Goal: Task Accomplishment & Management: Use online tool/utility

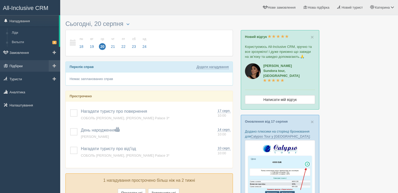
click at [20, 68] on link "Підбірки" at bounding box center [30, 66] width 60 height 12
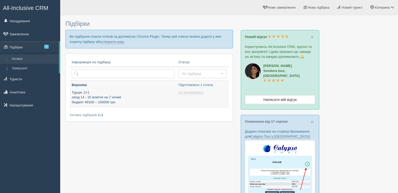
type input "[DATE] 17:55"
click at [100, 94] on p "Турція, 2+1 заїзд 14 - 15 жовтня на 7 ночей бюджет 49100 – 100000 грн" at bounding box center [123, 97] width 102 height 15
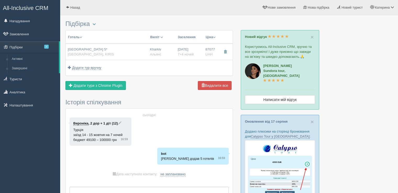
scroll to position [52, 0]
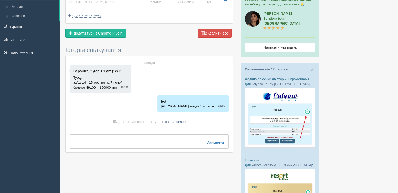
click at [185, 105] on span "Менеджер додав 5 готелів" at bounding box center [187, 106] width 53 height 4
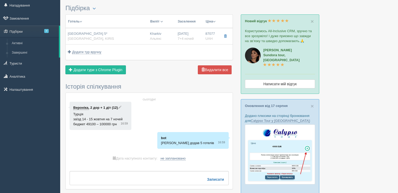
scroll to position [0, 0]
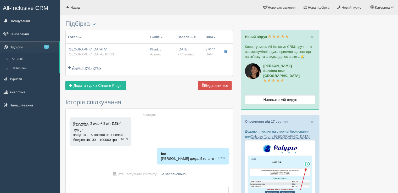
click at [202, 155] on p "bot" at bounding box center [193, 153] width 64 height 5
click at [111, 133] on span "Турція заїзд 14 - 15 жовтня на 7 ночей бюджет 49100 – 100000 грн" at bounding box center [97, 135] width 49 height 14
click at [107, 86] on span "Додати тури з Chrome Plugin" at bounding box center [97, 85] width 49 height 4
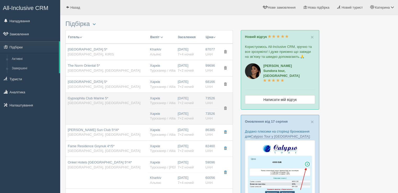
scroll to position [26, 0]
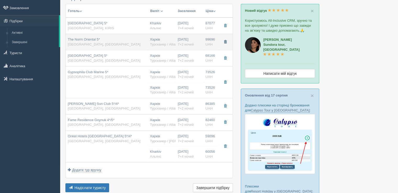
click at [225, 42] on span "button" at bounding box center [224, 41] width 3 height 3
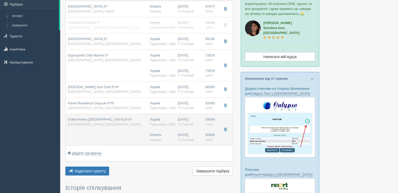
scroll to position [52, 0]
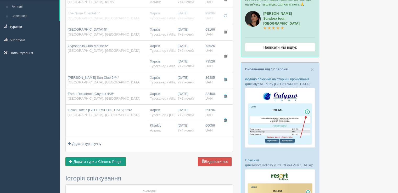
click at [116, 161] on span "Додати тури з Chrome Plugin" at bounding box center [97, 161] width 49 height 4
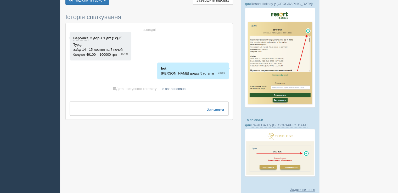
scroll to position [205, 0]
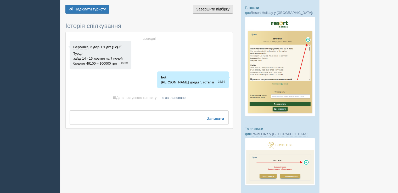
click at [198, 8] on span "Завершити підбірку" at bounding box center [212, 9] width 33 height 4
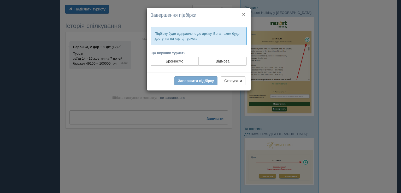
click at [245, 15] on button "×" at bounding box center [243, 14] width 3 height 5
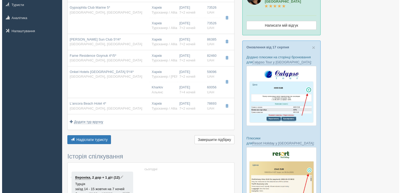
scroll to position [74, 0]
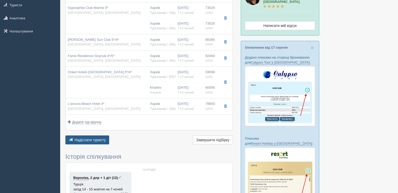
click at [90, 138] on span "Надіслати туристу" at bounding box center [89, 140] width 31 height 4
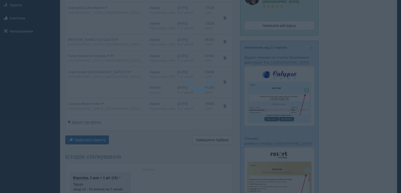
type textarea "🌞 Доброго дня! Пропонуємо Вам розглянути такі варіанти: 🌎 Туреччина, KIRIS 🏩 Го…"
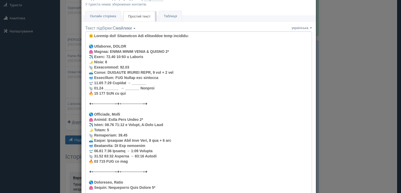
scroll to position [26, 0]
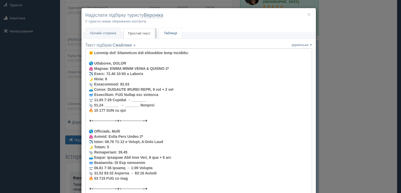
click at [166, 34] on link "Таблиця" at bounding box center [170, 33] width 23 height 11
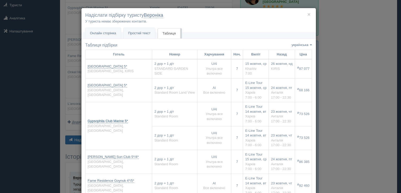
click at [120, 123] on link "Gypsophila Club Marine 5*" at bounding box center [108, 121] width 41 height 4
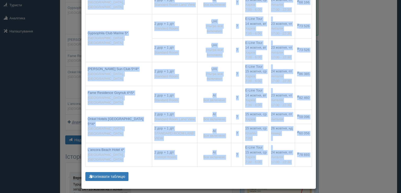
scroll to position [91, 0]
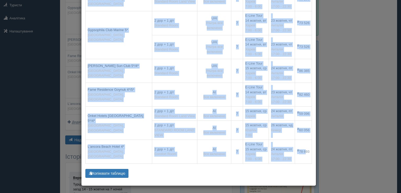
drag, startPoint x: 93, startPoint y: 52, endPoint x: 144, endPoint y: 161, distance: 120.1
click at [299, 157] on table "Готель Номер Харчування Ноч. Виліт Назад Ціна LIMAK LIMRA HOTEL & RESORT 5* Тур…" at bounding box center [198, 61] width 227 height 205
click at [116, 172] on button "Копіювати таблицю" at bounding box center [106, 173] width 43 height 9
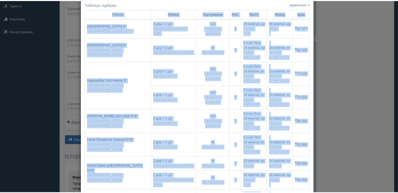
scroll to position [0, 0]
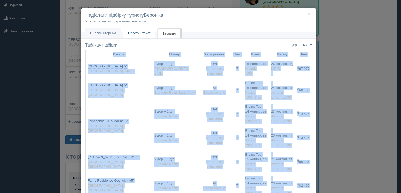
click at [132, 33] on span "Простий текст" at bounding box center [139, 33] width 22 height 4
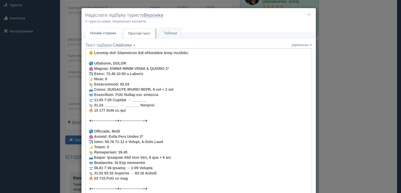
click at [110, 32] on span "Онлайн сторінка" at bounding box center [103, 33] width 26 height 4
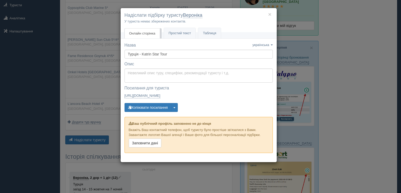
click at [348, 27] on div "× Надіслати підбірку туристу Вероніка У туриста немає збережених контактів. Онл…" at bounding box center [200, 96] width 401 height 193
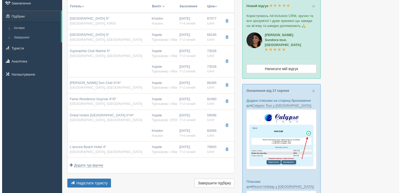
scroll to position [52, 0]
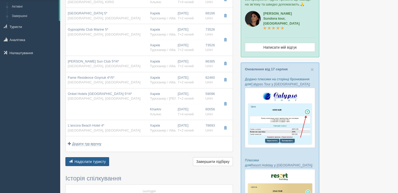
click at [102, 161] on span "Надіслати туристу" at bounding box center [89, 161] width 31 height 4
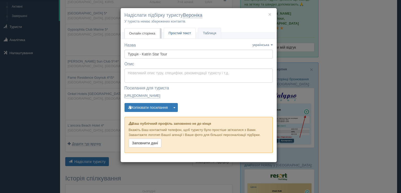
click at [178, 33] on span "Простий текст" at bounding box center [180, 33] width 22 height 4
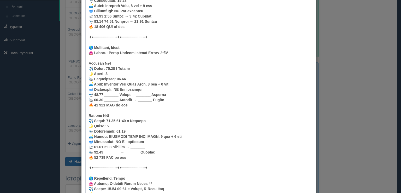
scroll to position [541, 0]
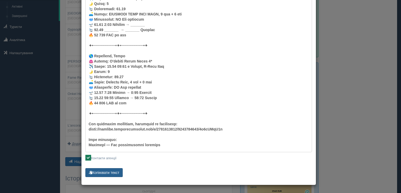
click at [114, 173] on button "Копіювати текст" at bounding box center [104, 172] width 38 height 9
click at [111, 172] on button "Копіювати текст" at bounding box center [104, 172] width 38 height 9
